Goal: Task Accomplishment & Management: Complete application form

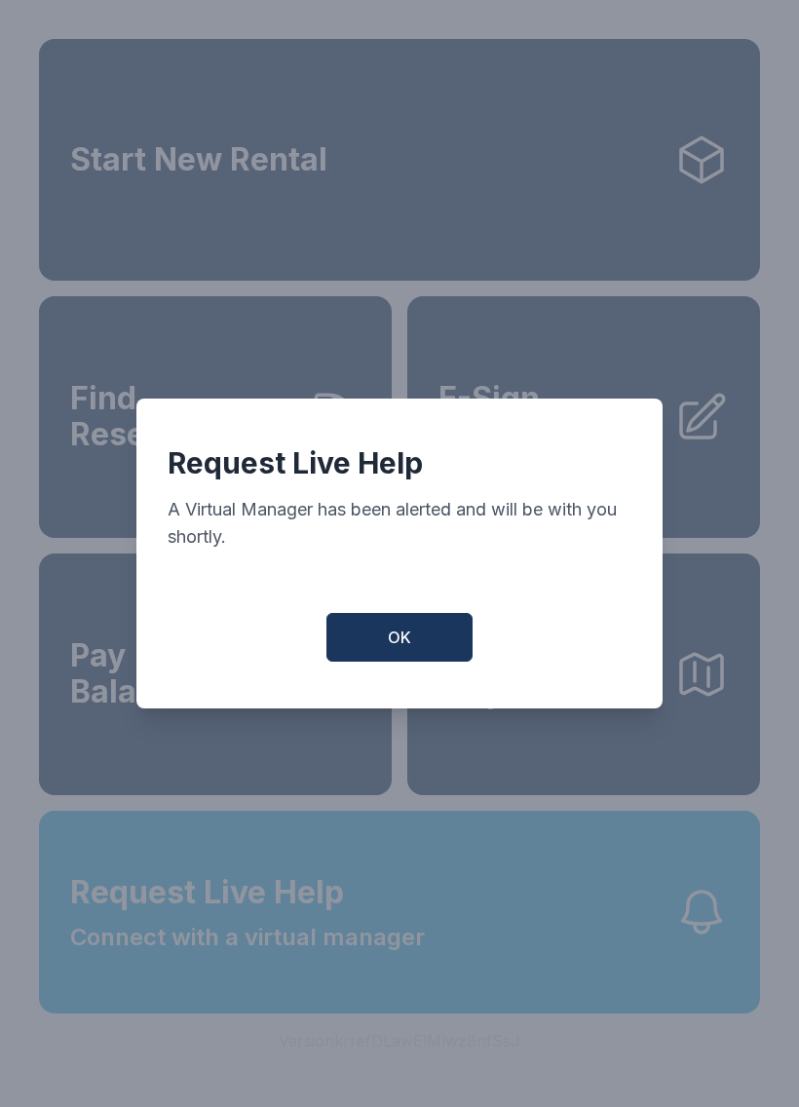
click at [405, 634] on button "OK" at bounding box center [400, 637] width 146 height 49
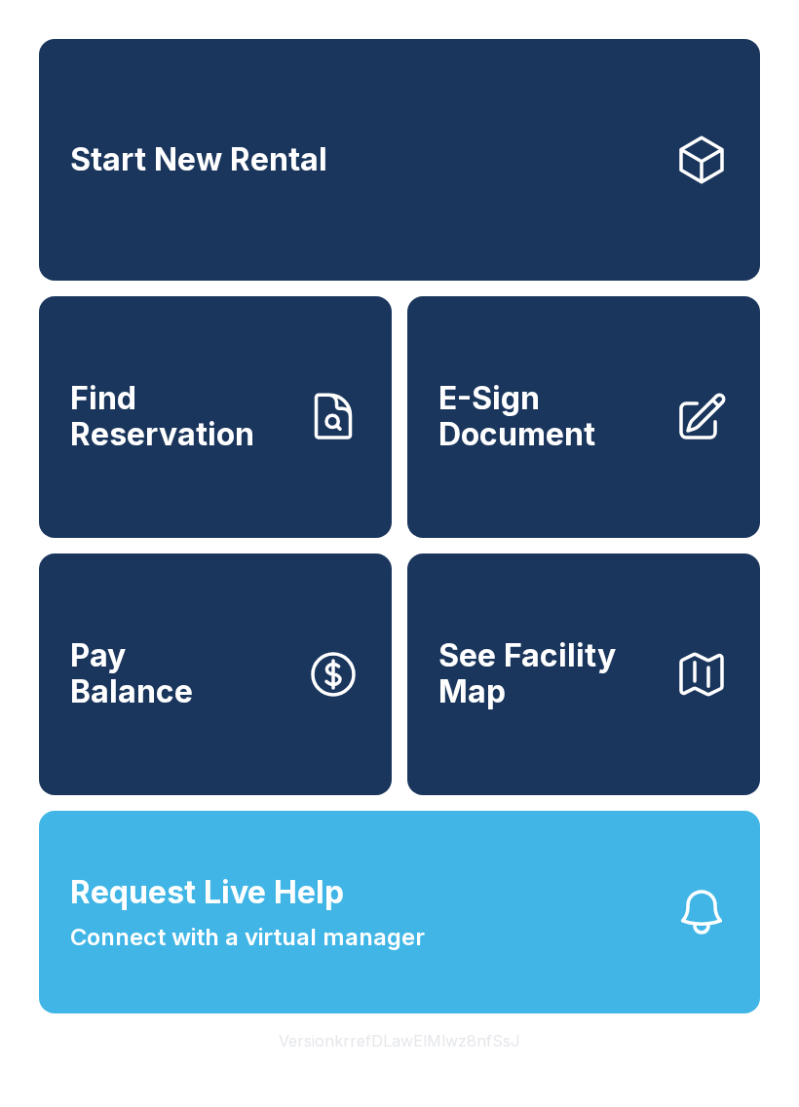
click at [528, 983] on button "Request Live Help Connect with a virtual manager" at bounding box center [399, 912] width 721 height 203
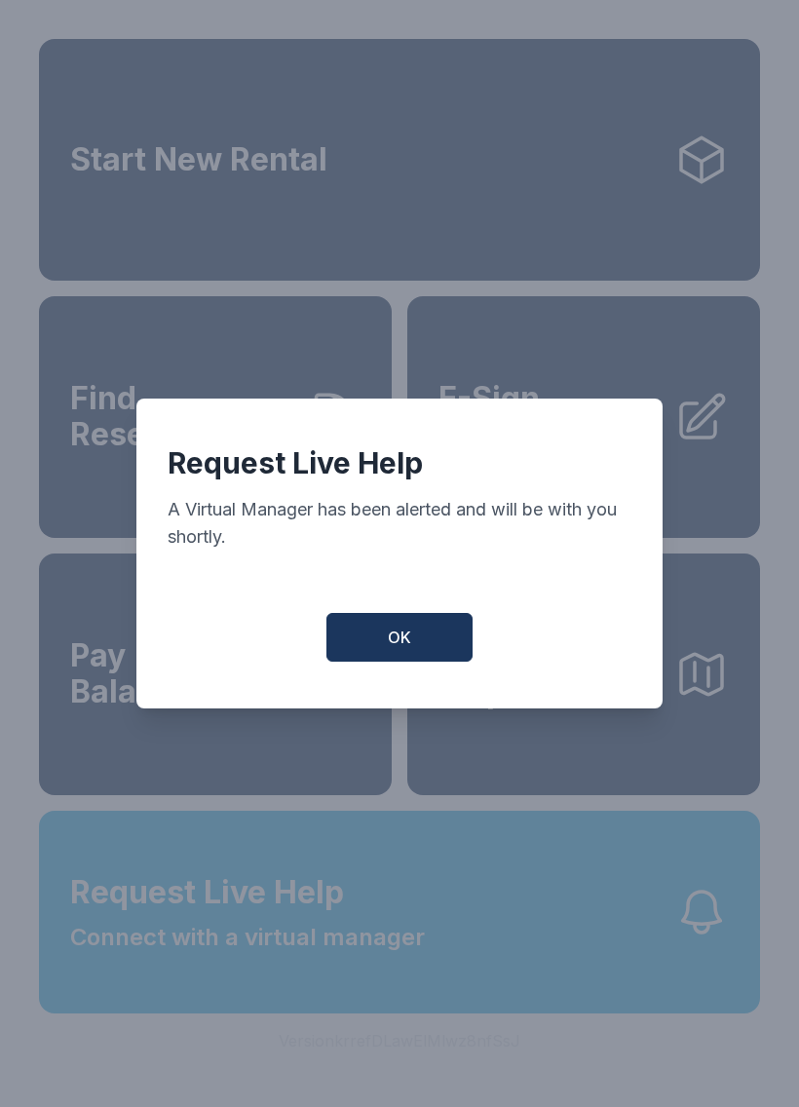
click at [418, 633] on button "OK" at bounding box center [400, 637] width 146 height 49
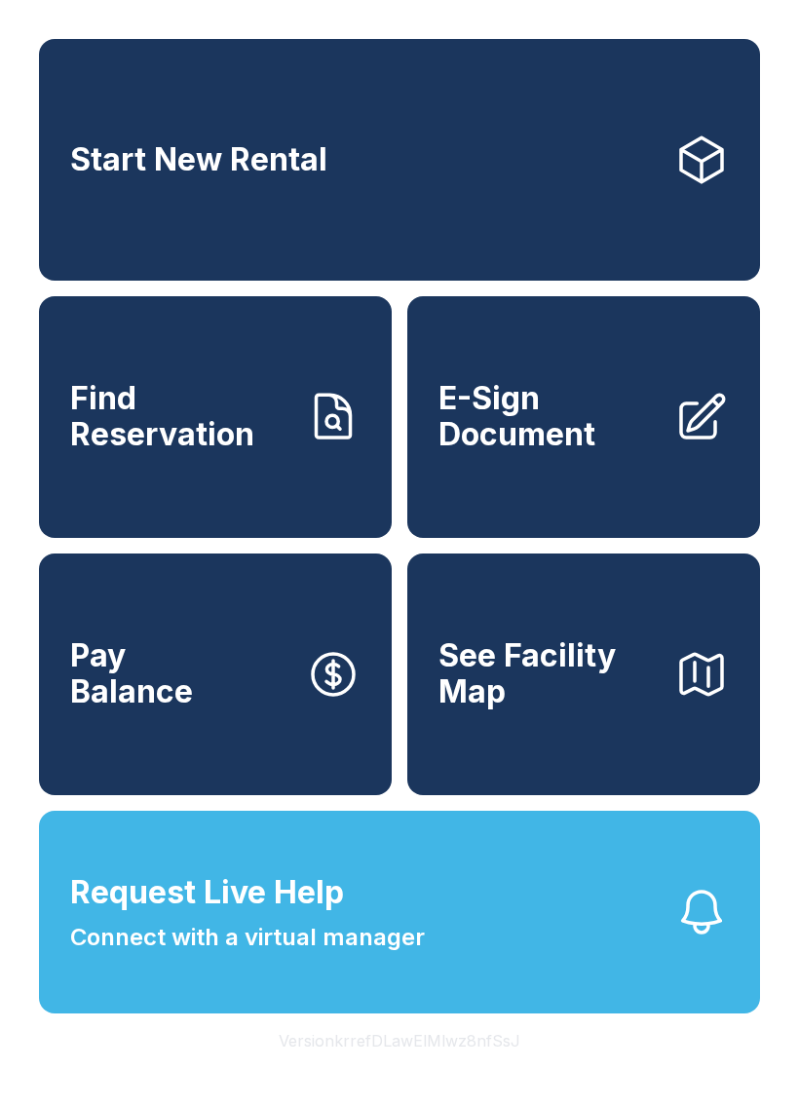
click at [675, 444] on icon at bounding box center [702, 417] width 55 height 55
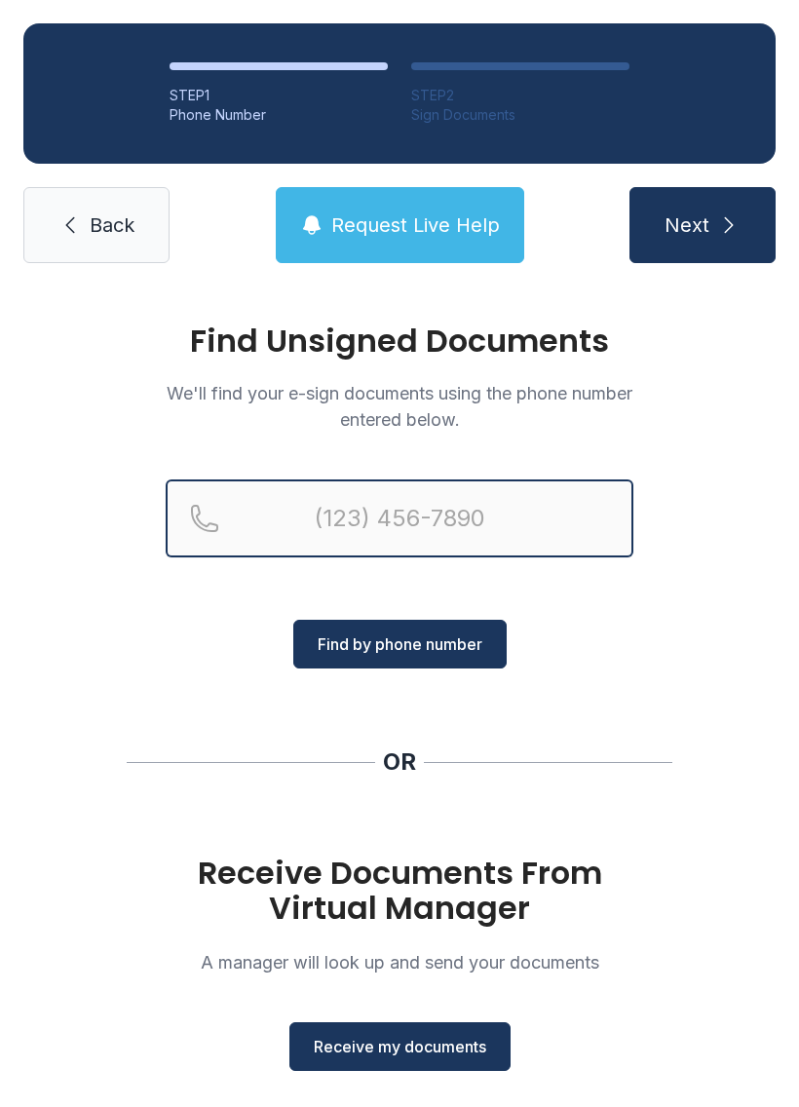
click at [348, 518] on input "Reservation phone number" at bounding box center [400, 519] width 468 height 78
type input "[PHONE_NUMBER]"
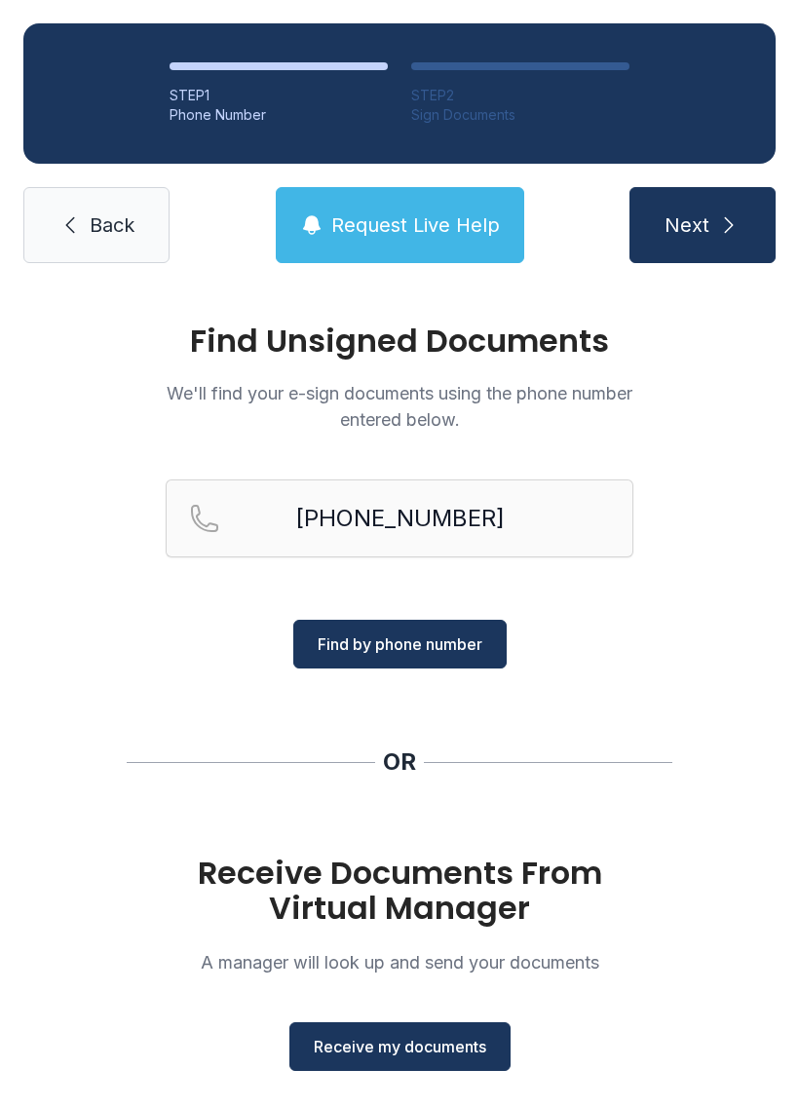
click at [707, 213] on span "Next" at bounding box center [687, 225] width 45 height 27
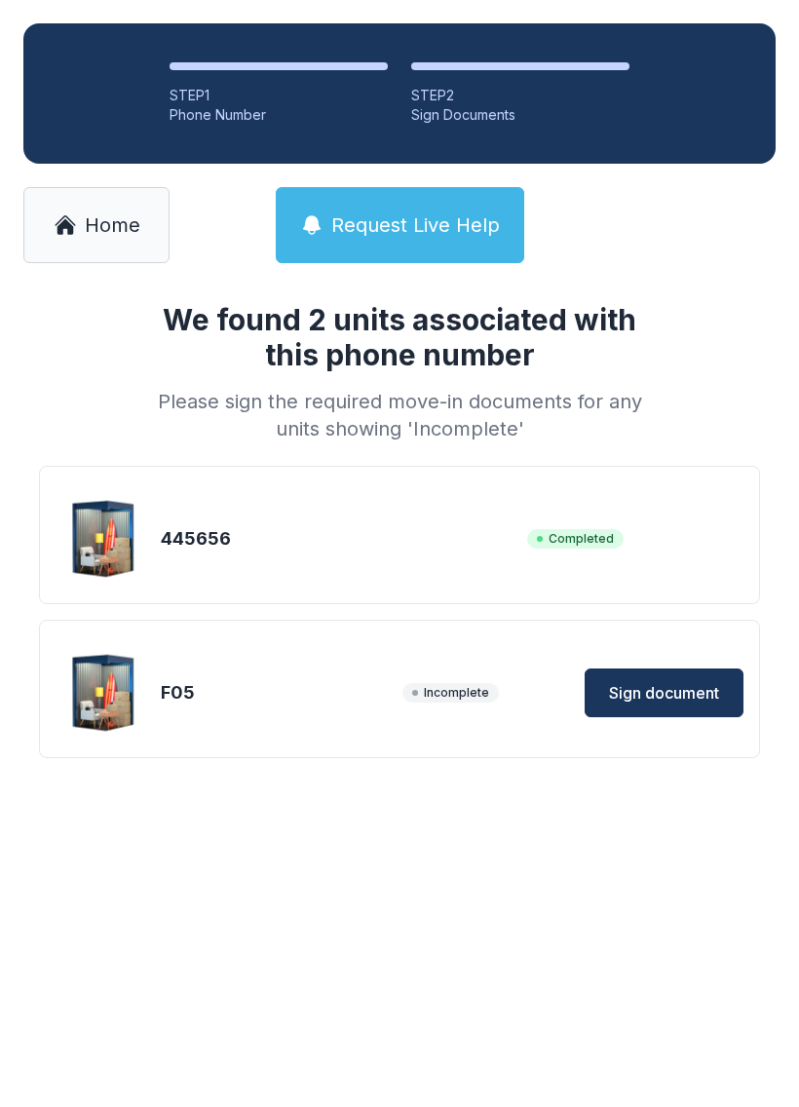
click at [675, 691] on span "Sign document" at bounding box center [664, 692] width 110 height 23
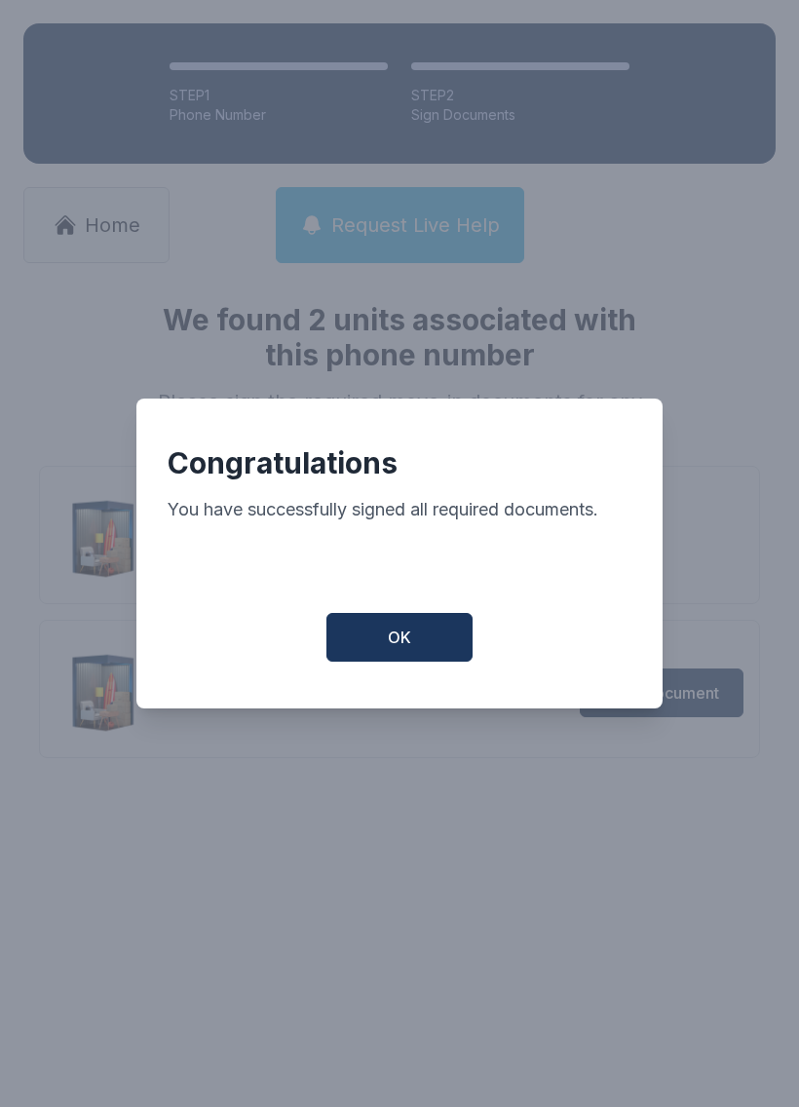
click at [406, 649] on span "OK" at bounding box center [399, 637] width 23 height 23
